Goal: Check status: Check status

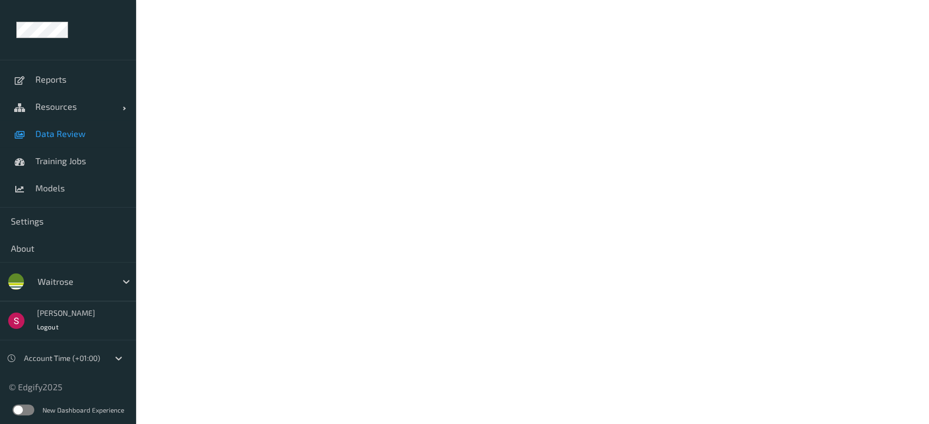
click at [68, 139] on span "Data Review" at bounding box center [80, 133] width 90 height 11
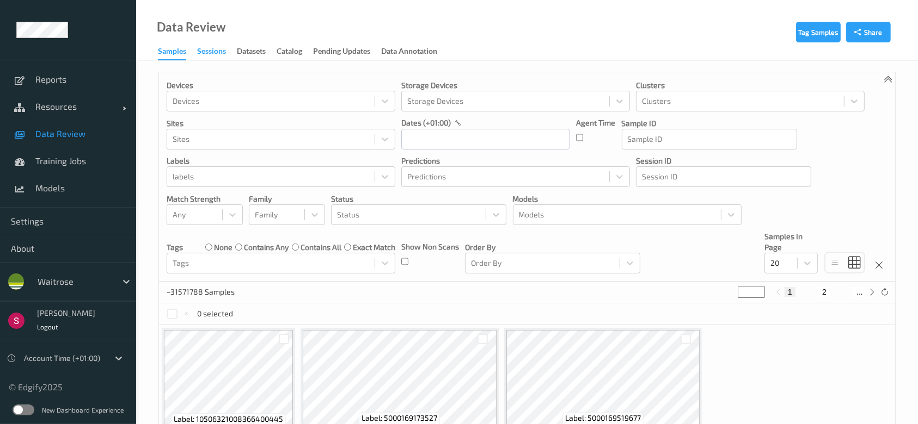
click at [217, 46] on div "Sessions" at bounding box center [211, 53] width 29 height 14
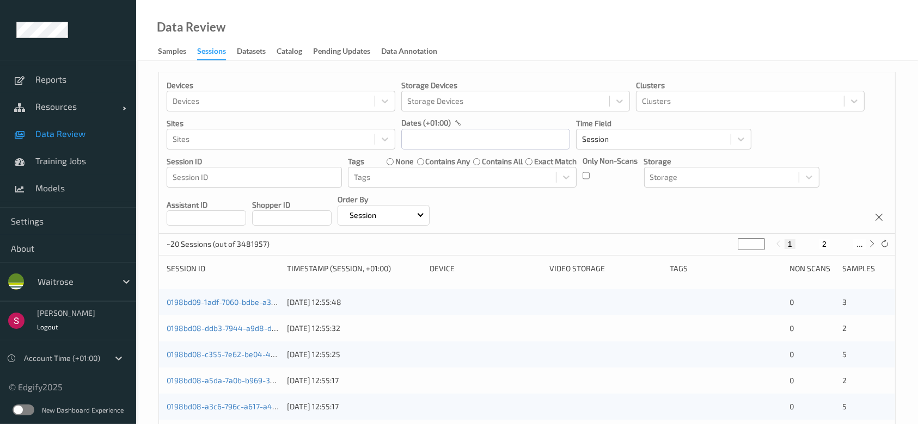
click at [582, 177] on div "Devices Devices Storage Devices Storage Devices Clusters Clusters Sites Sites d…" at bounding box center [527, 153] width 736 height 162
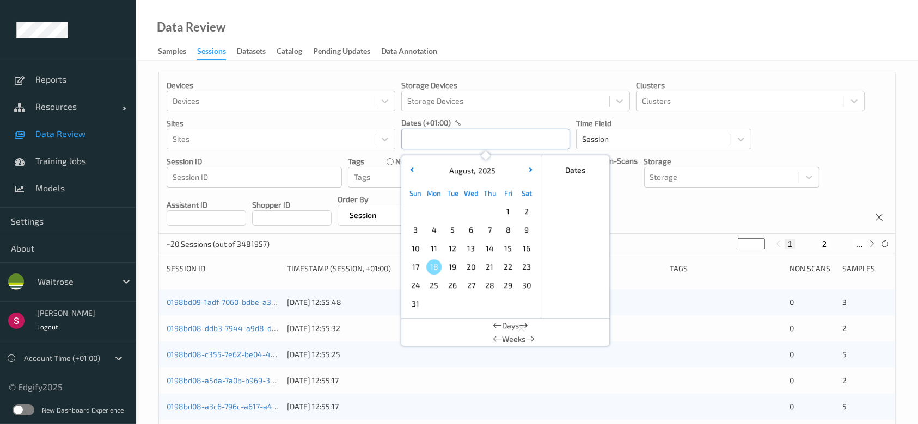
click at [411, 143] on input "text" at bounding box center [485, 139] width 169 height 21
click at [418, 245] on span "10" at bounding box center [415, 248] width 15 height 15
click at [454, 245] on span "12" at bounding box center [452, 248] width 15 height 15
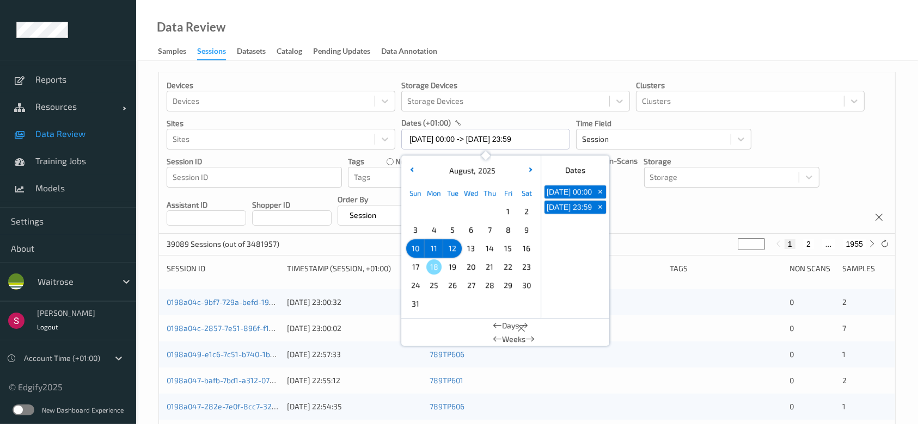
click at [414, 226] on span "3" at bounding box center [415, 230] width 15 height 15
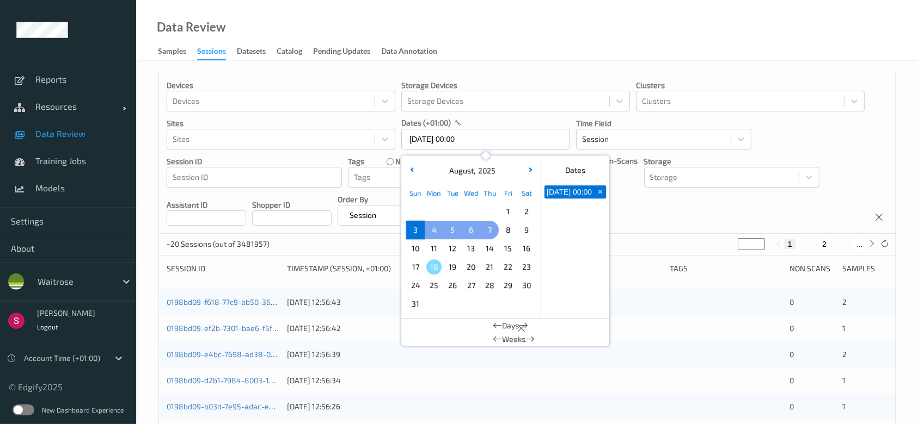
click at [485, 225] on span "7" at bounding box center [489, 230] width 15 height 15
type input "[DATE] 00:00 -> [DATE] 23:59"
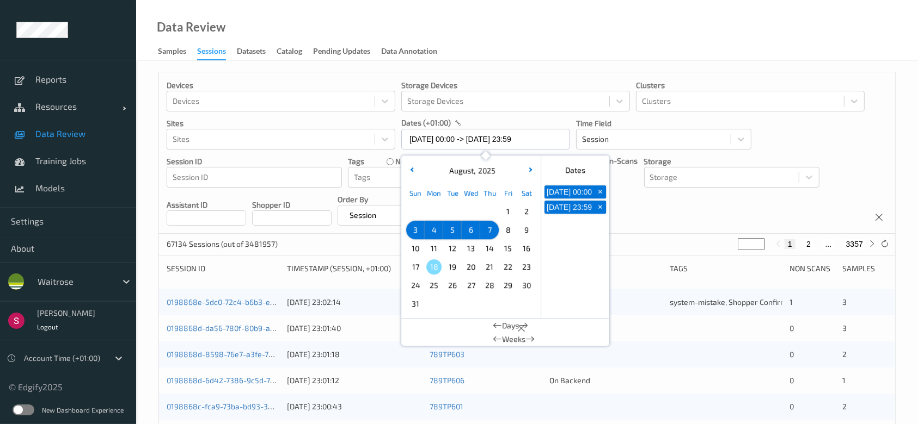
click at [705, 208] on div "Devices Devices Storage Devices Storage Devices Clusters Clusters Sites Sites d…" at bounding box center [527, 153] width 736 height 162
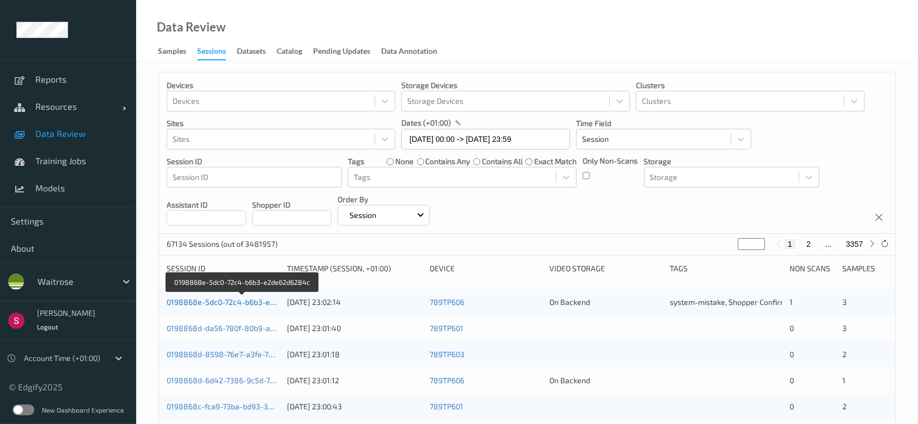
click at [218, 298] on link "0198868e-5dc0-72c4-b6b3-e2de62d6284c" at bounding box center [243, 302] width 152 height 9
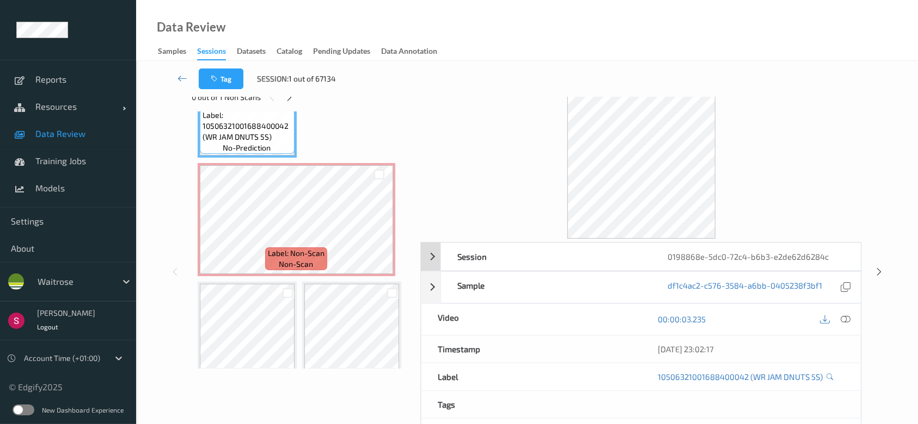
scroll to position [27, 0]
click at [435, 296] on div "Sample df1c4ac2-c576-3584-a6bb-0405238f3bf1" at bounding box center [641, 288] width 440 height 32
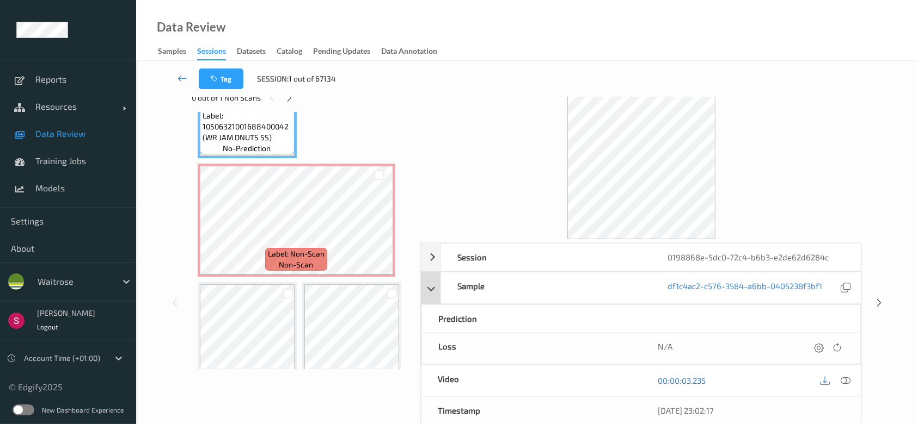
click at [435, 290] on div "Sample df1c4ac2-c576-3584-a6bb-0405238f3bf1" at bounding box center [641, 288] width 440 height 32
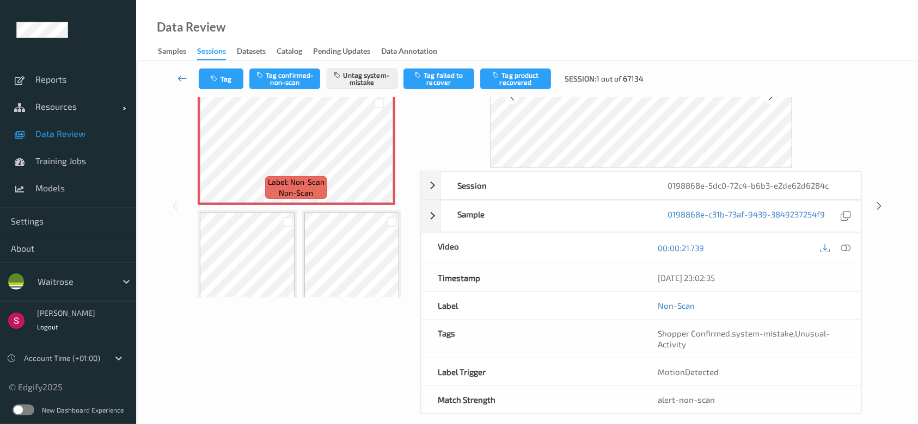
scroll to position [100, 0]
